Goal: Information Seeking & Learning: Learn about a topic

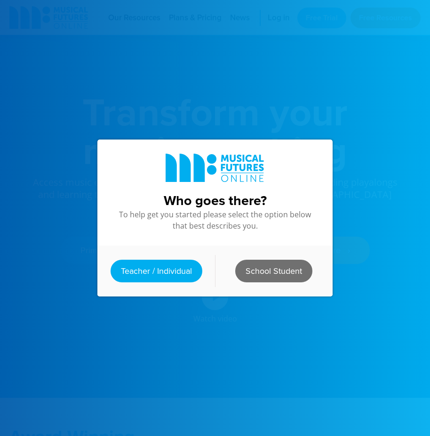
click at [276, 270] on link "School Student" at bounding box center [273, 270] width 77 height 23
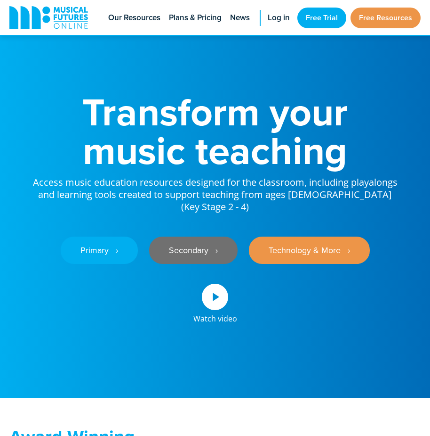
click at [180, 244] on link "Secondary ‎‏‏‎ ‎ ›" at bounding box center [193, 249] width 89 height 27
